Goal: Information Seeking & Learning: Understand process/instructions

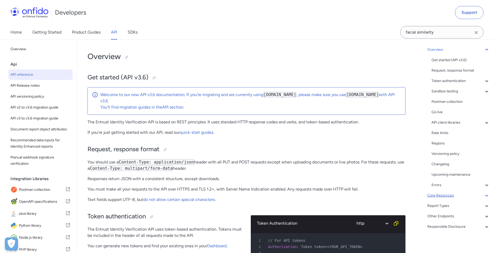
scroll to position [34, 0]
click at [454, 195] on div "Core Resources" at bounding box center [458, 194] width 63 height 6
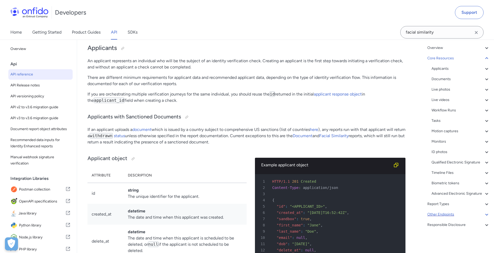
scroll to position [47, 0]
click at [449, 170] on div "Timeline Files" at bounding box center [461, 173] width 58 height 6
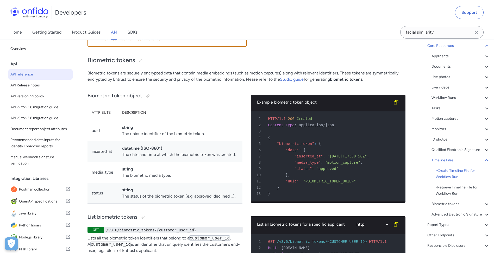
scroll to position [17974, 0]
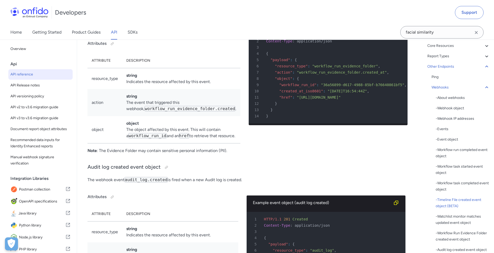
copy span "timeline_file_download_url"
drag, startPoint x: 292, startPoint y: 150, endPoint x: 301, endPoint y: 153, distance: 9.8
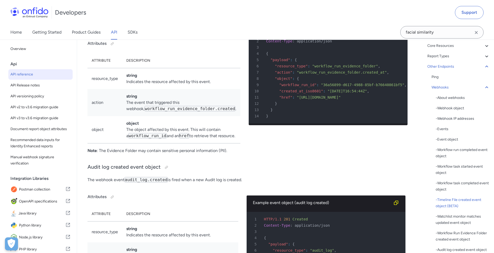
drag, startPoint x: 301, startPoint y: 153, endPoint x: 312, endPoint y: 152, distance: 11.1
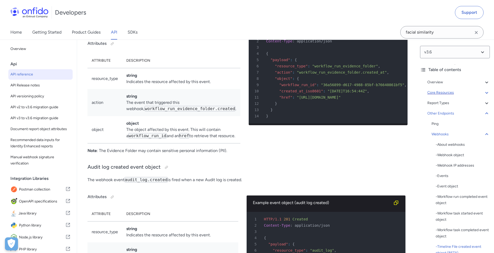
click at [442, 94] on div "Core Resources" at bounding box center [458, 93] width 63 height 6
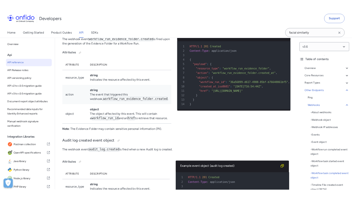
scroll to position [41709, 0]
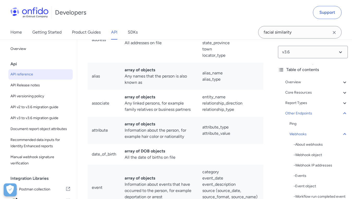
drag, startPoint x: 231, startPoint y: 79, endPoint x: 225, endPoint y: 53, distance: 26.6
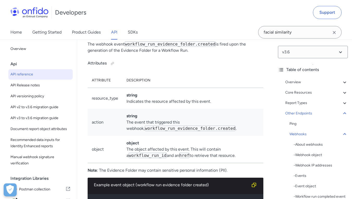
scroll to position [0, 0]
drag, startPoint x: 184, startPoint y: 77, endPoint x: 50, endPoint y: 58, distance: 135.7
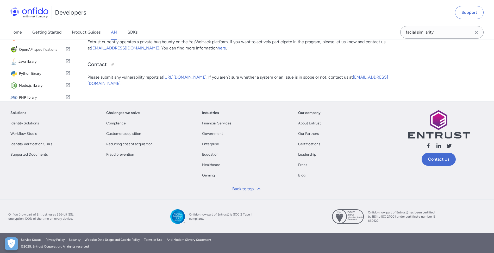
scroll to position [41709, 0]
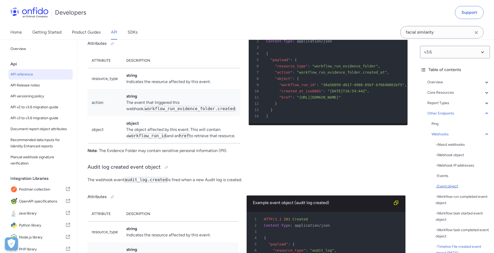
click at [448, 185] on div "- Event object" at bounding box center [463, 186] width 54 height 6
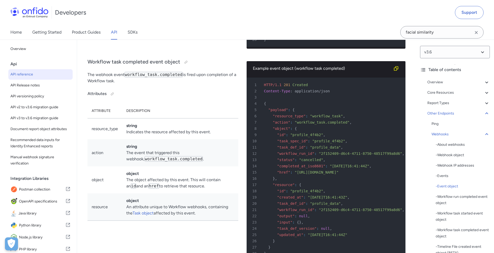
drag, startPoint x: 192, startPoint y: 176, endPoint x: 198, endPoint y: 189, distance: 14.7
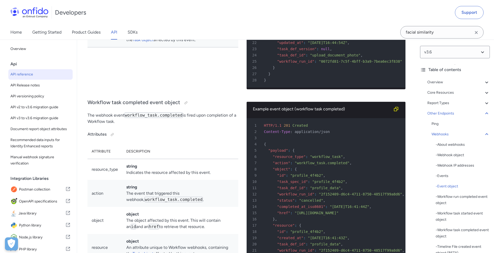
scroll to position [40846, 0]
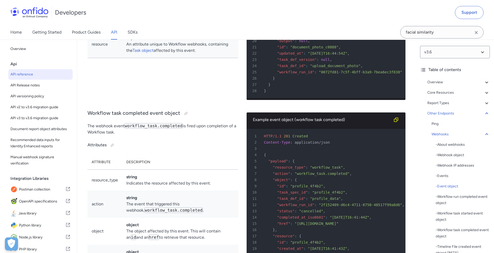
drag, startPoint x: 198, startPoint y: 155, endPoint x: 201, endPoint y: 139, distance: 16.1
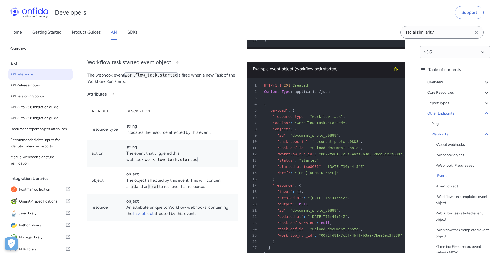
scroll to position [40603, 0]
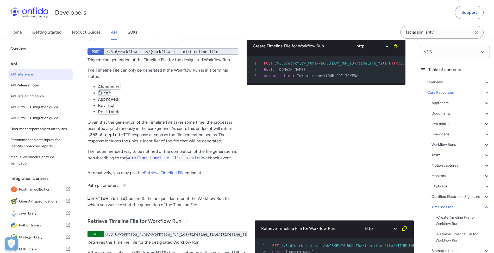
scroll to position [17693, 0]
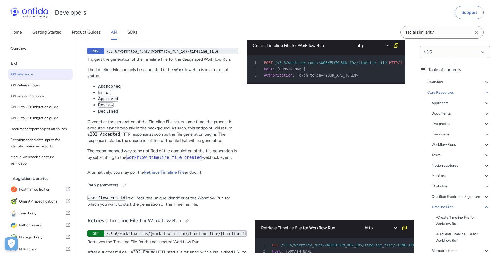
drag, startPoint x: 168, startPoint y: 121, endPoint x: 178, endPoint y: 125, distance: 10.2
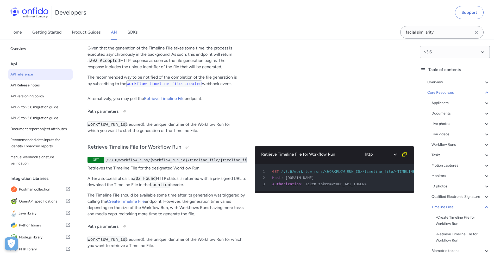
scroll to position [17780, 0]
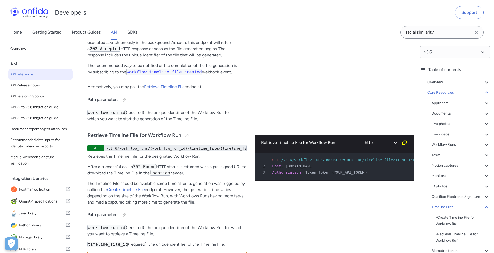
drag, startPoint x: 164, startPoint y: 102, endPoint x: 165, endPoint y: 123, distance: 20.6
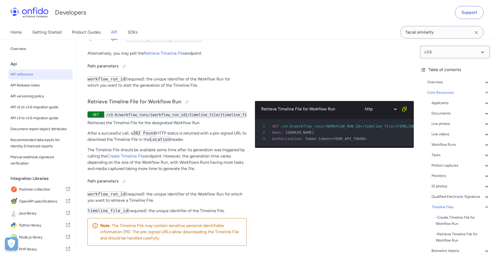
drag, startPoint x: 150, startPoint y: 84, endPoint x: 150, endPoint y: 100, distance: 16.4
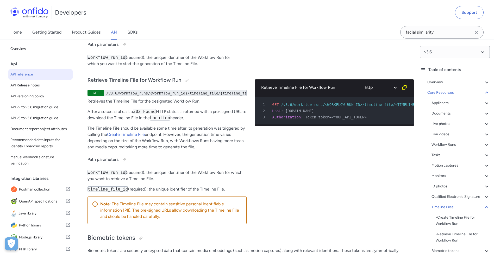
scroll to position [17844, 0]
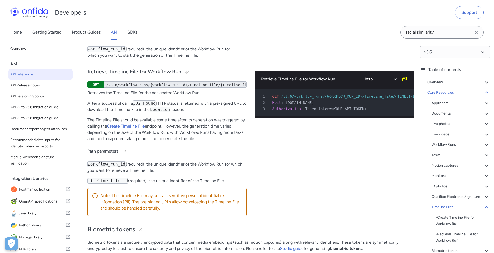
drag, startPoint x: 153, startPoint y: 96, endPoint x: 159, endPoint y: 110, distance: 14.8
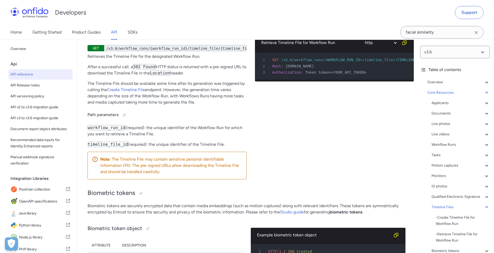
drag, startPoint x: 164, startPoint y: 105, endPoint x: 172, endPoint y: 123, distance: 20.0
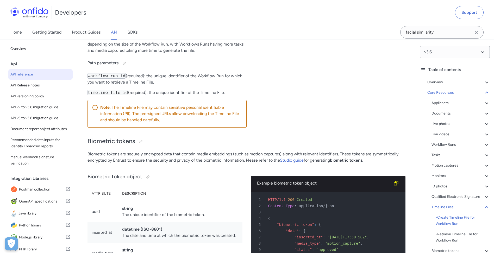
scroll to position [17946, 0]
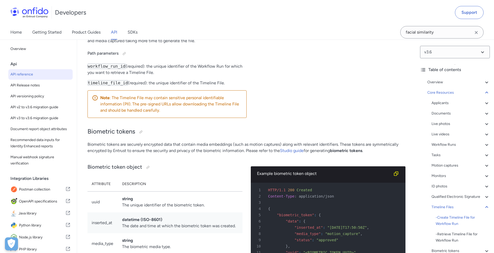
scroll to position [18001, 0]
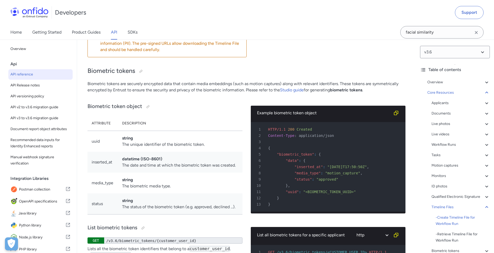
drag, startPoint x: 157, startPoint y: 128, endPoint x: 153, endPoint y: 128, distance: 3.9
drag, startPoint x: 153, startPoint y: 128, endPoint x: 113, endPoint y: 123, distance: 40.1
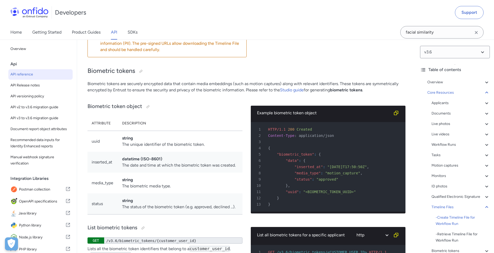
drag, startPoint x: 84, startPoint y: 128, endPoint x: 113, endPoint y: 128, distance: 28.4
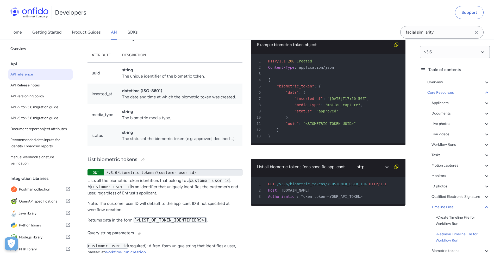
drag, startPoint x: 209, startPoint y: 130, endPoint x: 210, endPoint y: 127, distance: 3.3
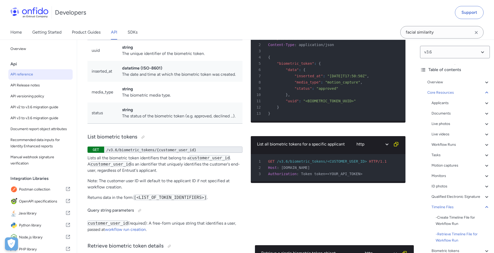
scroll to position [18096, 0]
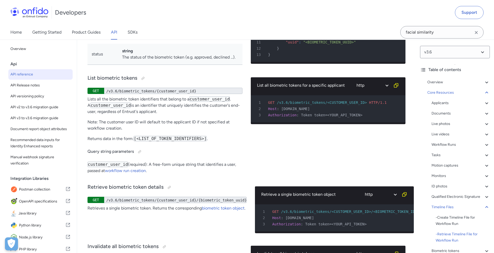
scroll to position [18153, 0]
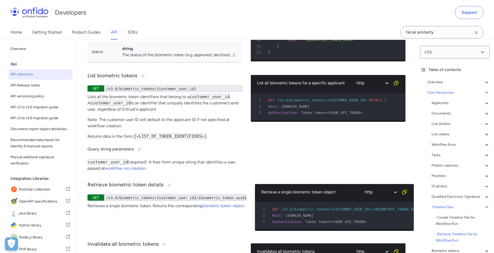
drag, startPoint x: 273, startPoint y: 116, endPoint x: 268, endPoint y: 125, distance: 10.4
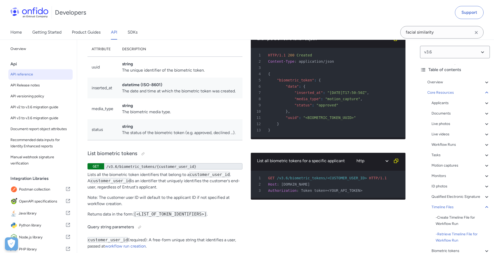
drag, startPoint x: 262, startPoint y: 120, endPoint x: 253, endPoint y: 97, distance: 24.5
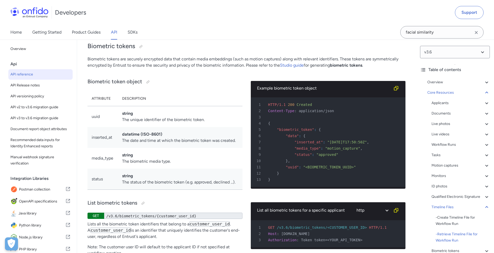
drag, startPoint x: 241, startPoint y: 116, endPoint x: 234, endPoint y: 98, distance: 19.3
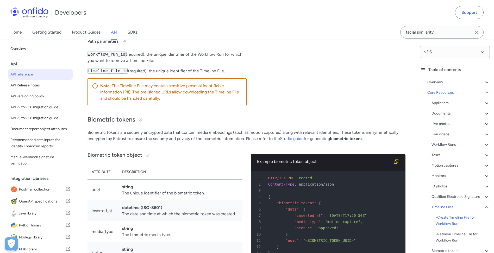
drag, startPoint x: 234, startPoint y: 98, endPoint x: 231, endPoint y: 79, distance: 19.9
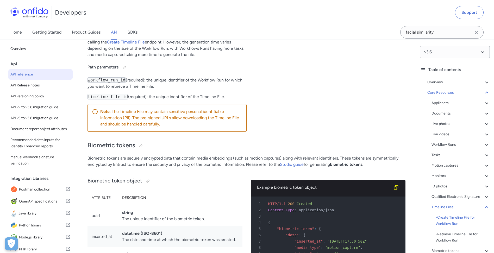
drag, startPoint x: 226, startPoint y: 104, endPoint x: 224, endPoint y: 92, distance: 12.1
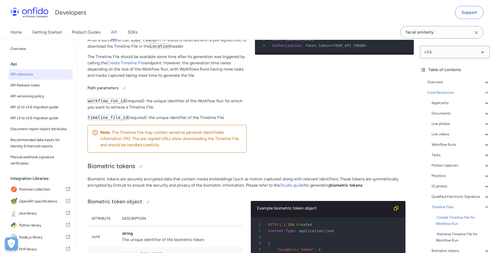
scroll to position [17868, 0]
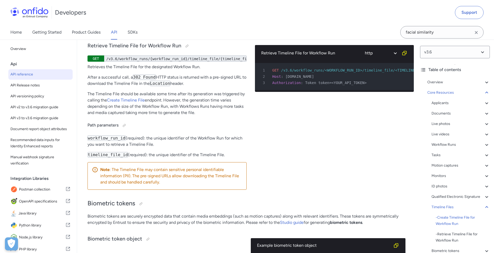
drag, startPoint x: 207, startPoint y: 123, endPoint x: 205, endPoint y: 105, distance: 18.8
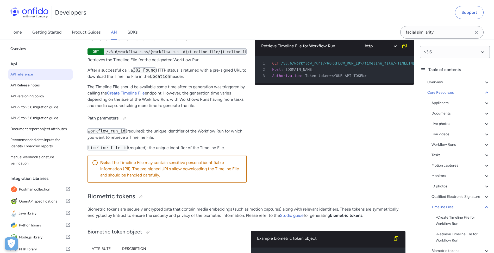
drag, startPoint x: 212, startPoint y: 126, endPoint x: 212, endPoint y: 131, distance: 5.7
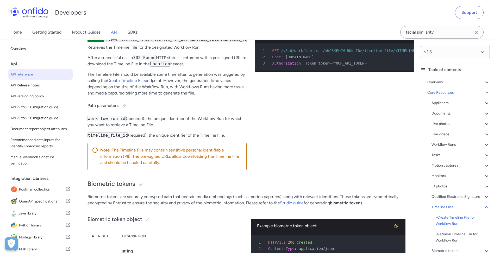
scroll to position [17890, 0]
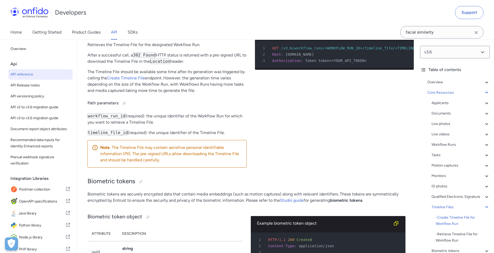
drag, startPoint x: 208, startPoint y: 128, endPoint x: 210, endPoint y: 136, distance: 8.6
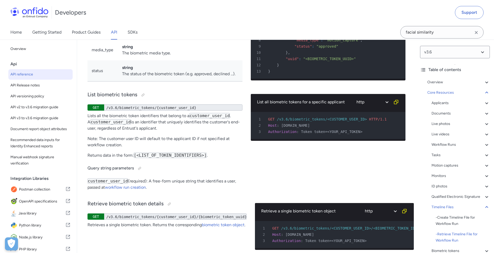
scroll to position [18194, 0]
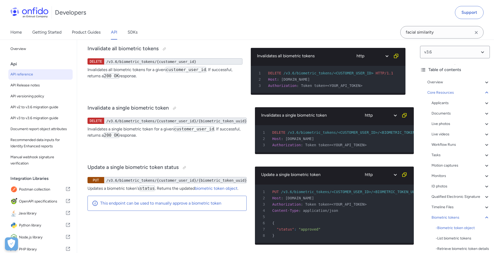
drag, startPoint x: 214, startPoint y: 155, endPoint x: 214, endPoint y: 171, distance: 16.2
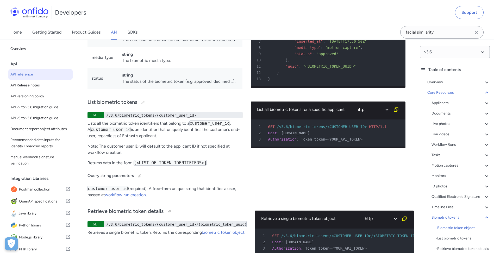
drag, startPoint x: 215, startPoint y: 174, endPoint x: 212, endPoint y: 144, distance: 30.8
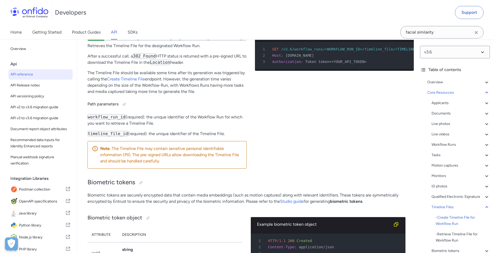
drag, startPoint x: 215, startPoint y: 161, endPoint x: 215, endPoint y: 141, distance: 20.6
